Goal: Information Seeking & Learning: Learn about a topic

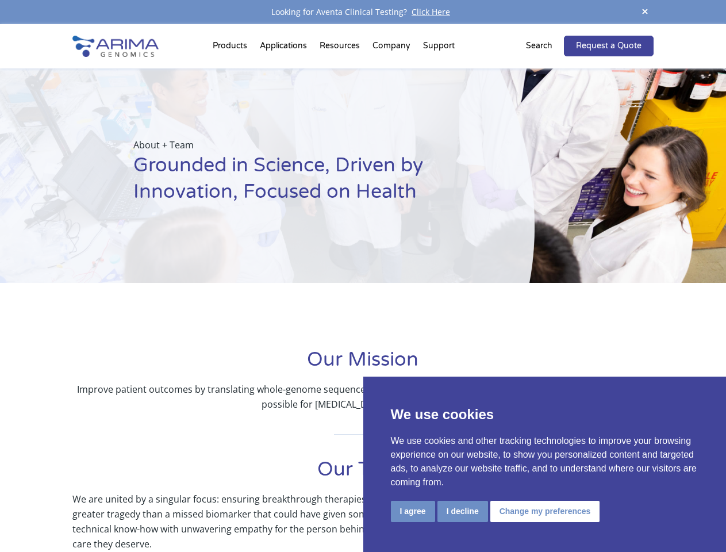
click at [363, 276] on div "About + Team Grounded in Science, Driven by Innovation, Focused on Health" at bounding box center [267, 175] width 535 height 214
click at [413, 511] on button "I agree" at bounding box center [413, 511] width 44 height 21
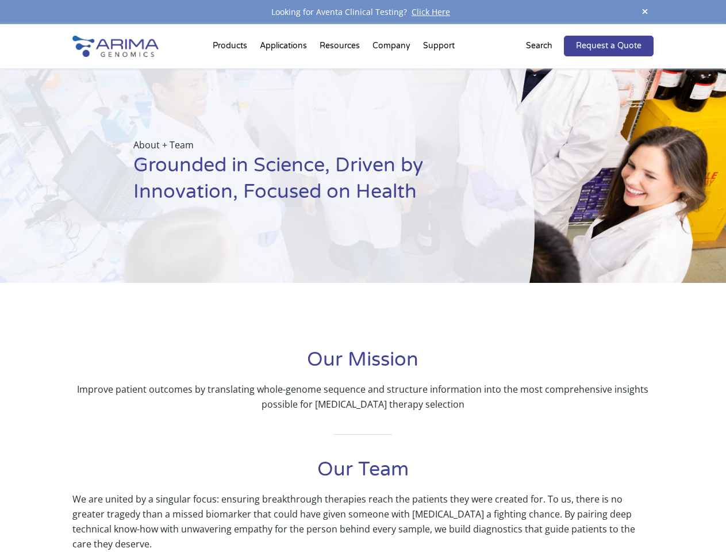
click at [462, 511] on p "We are united by a singular focus: ensuring breakthrough therapies reach the pa…" at bounding box center [362, 522] width 581 height 60
click at [543, 511] on p "We are united by a singular focus: ensuring breakthrough therapies reach the pa…" at bounding box center [362, 522] width 581 height 60
click at [645, 12] on span at bounding box center [645, 13] width 17 height 16
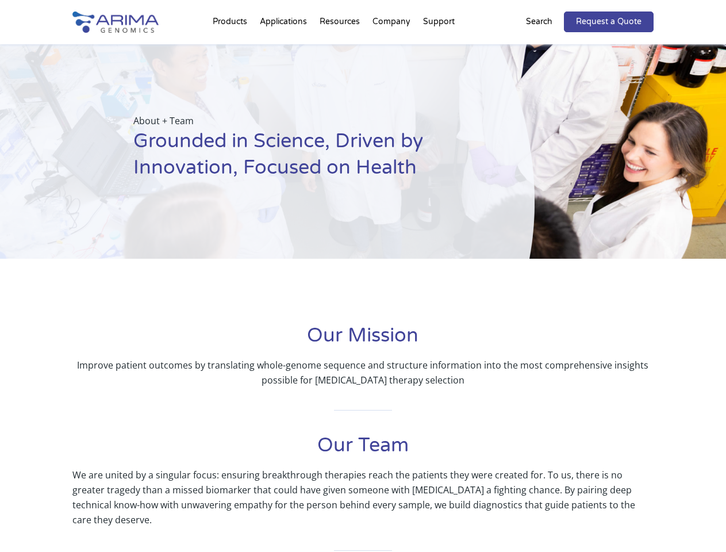
click at [363, 288] on div at bounding box center [363, 288] width 726 height 58
click at [232, 48] on div "About + Team Grounded in Science, Driven by Innovation, Focused on Health" at bounding box center [267, 151] width 535 height 214
click at [341, 48] on div "About + Team Grounded in Science, Driven by Innovation, Focused on Health" at bounding box center [267, 151] width 535 height 214
click at [392, 48] on div "About + Team Grounded in Science, Driven by Innovation, Focused on Health" at bounding box center [267, 151] width 535 height 214
click at [439, 48] on div "About + Team Grounded in Science, Driven by Innovation, Focused on Health" at bounding box center [267, 151] width 535 height 214
